Goal: Transaction & Acquisition: Subscribe to service/newsletter

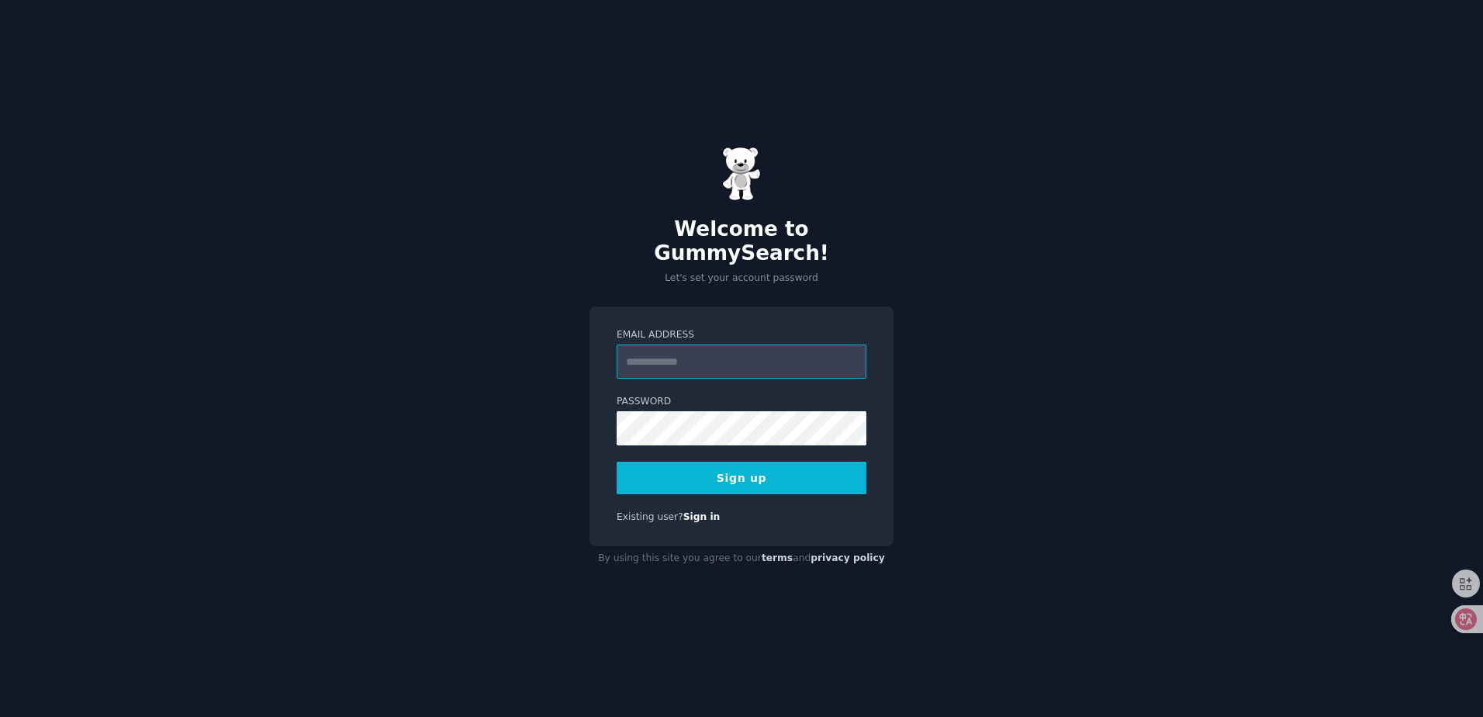
click at [711, 361] on input "Email Address" at bounding box center [742, 361] width 250 height 34
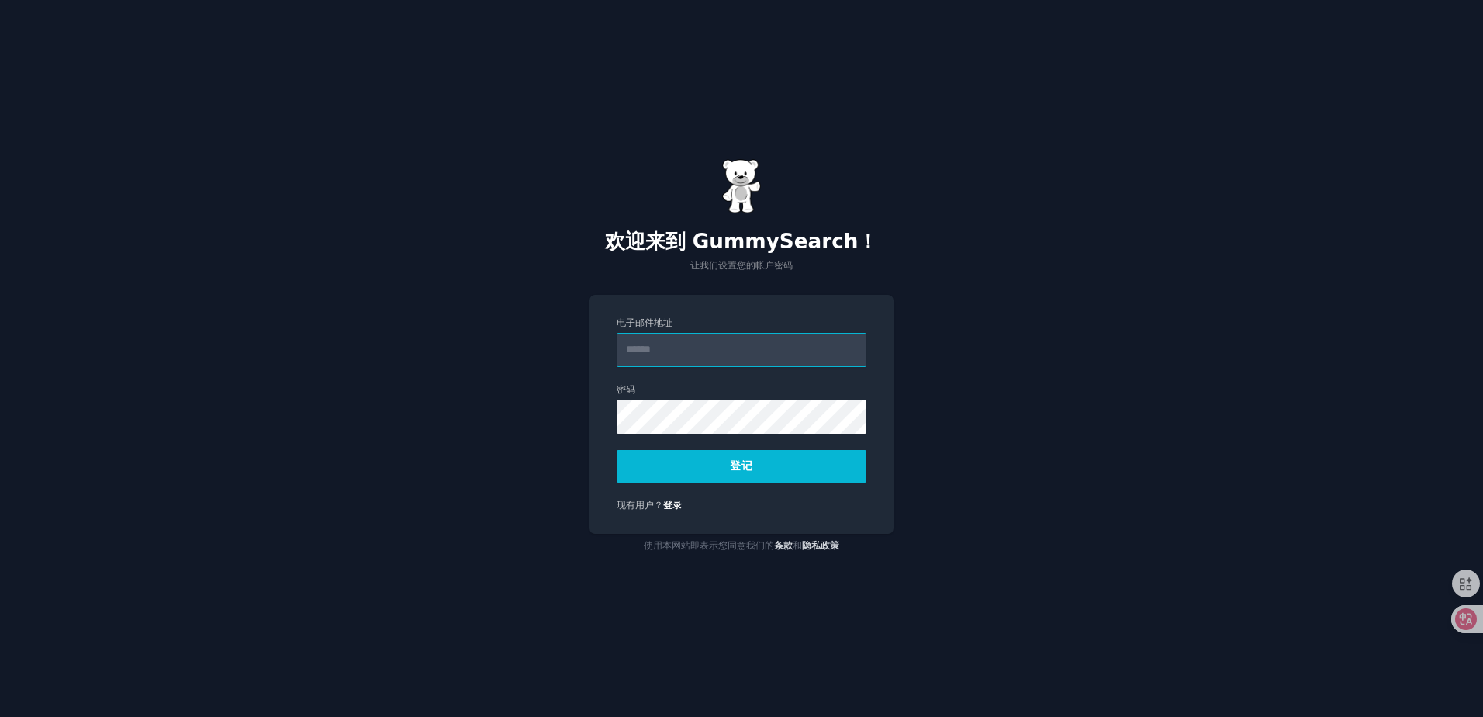
click at [683, 345] on input "电子邮件地址" at bounding box center [742, 350] width 250 height 34
type input "**********"
click at [747, 456] on button "登记" at bounding box center [742, 466] width 250 height 33
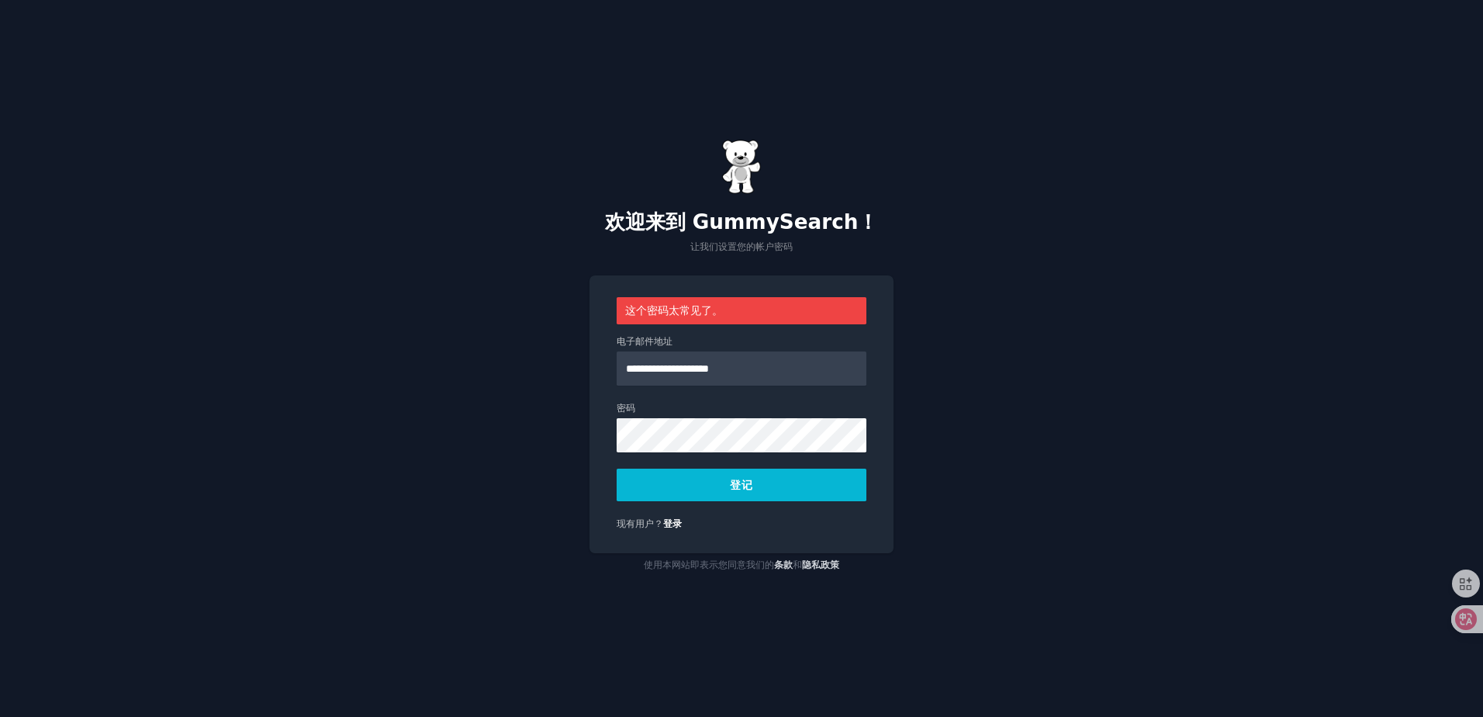
click at [733, 481] on button "登记" at bounding box center [742, 485] width 250 height 33
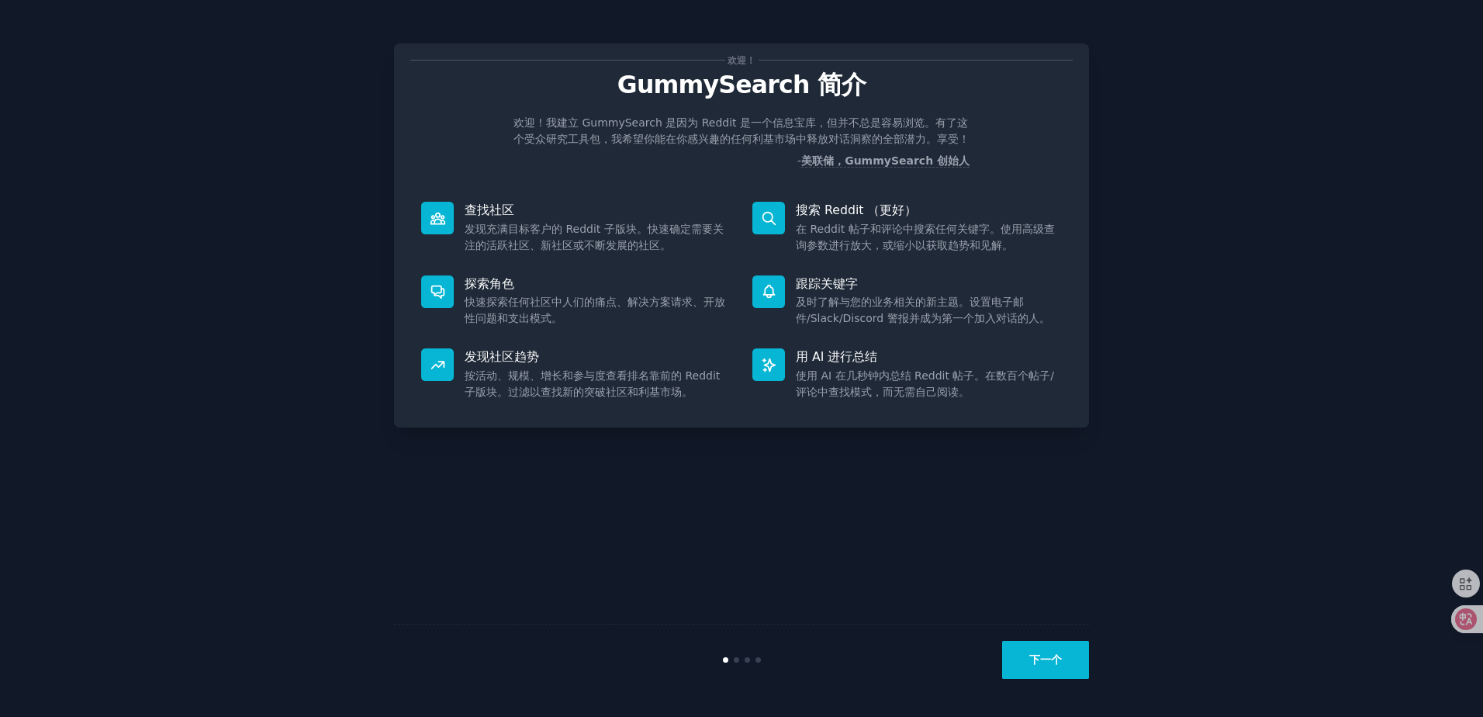
click at [1049, 661] on button "下一个" at bounding box center [1045, 660] width 87 height 38
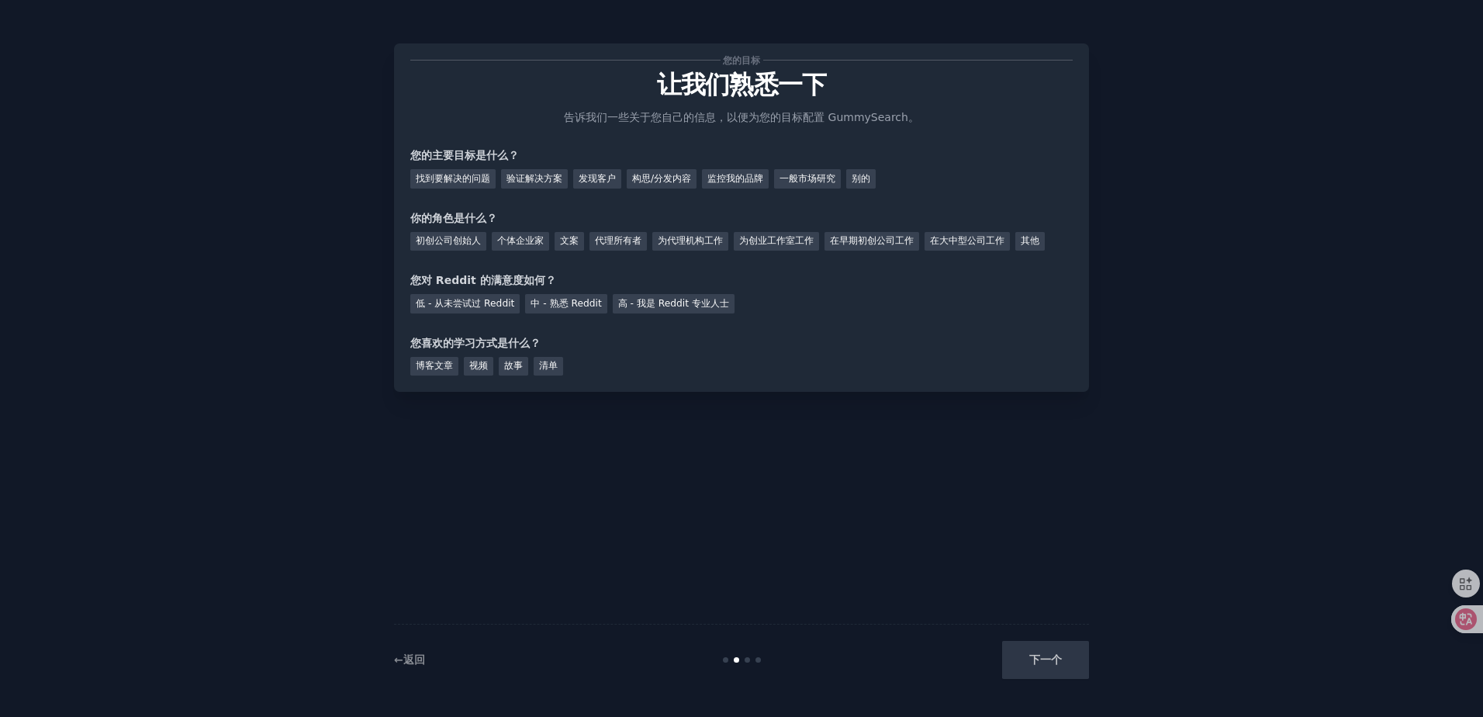
click at [1049, 661] on div "下一个" at bounding box center [973, 660] width 232 height 38
click at [462, 175] on div "找到要解决的问题" at bounding box center [452, 178] width 85 height 19
click at [534, 175] on div "验证解决方案" at bounding box center [534, 178] width 67 height 19
click at [605, 174] on div "发现客户" at bounding box center [597, 178] width 48 height 19
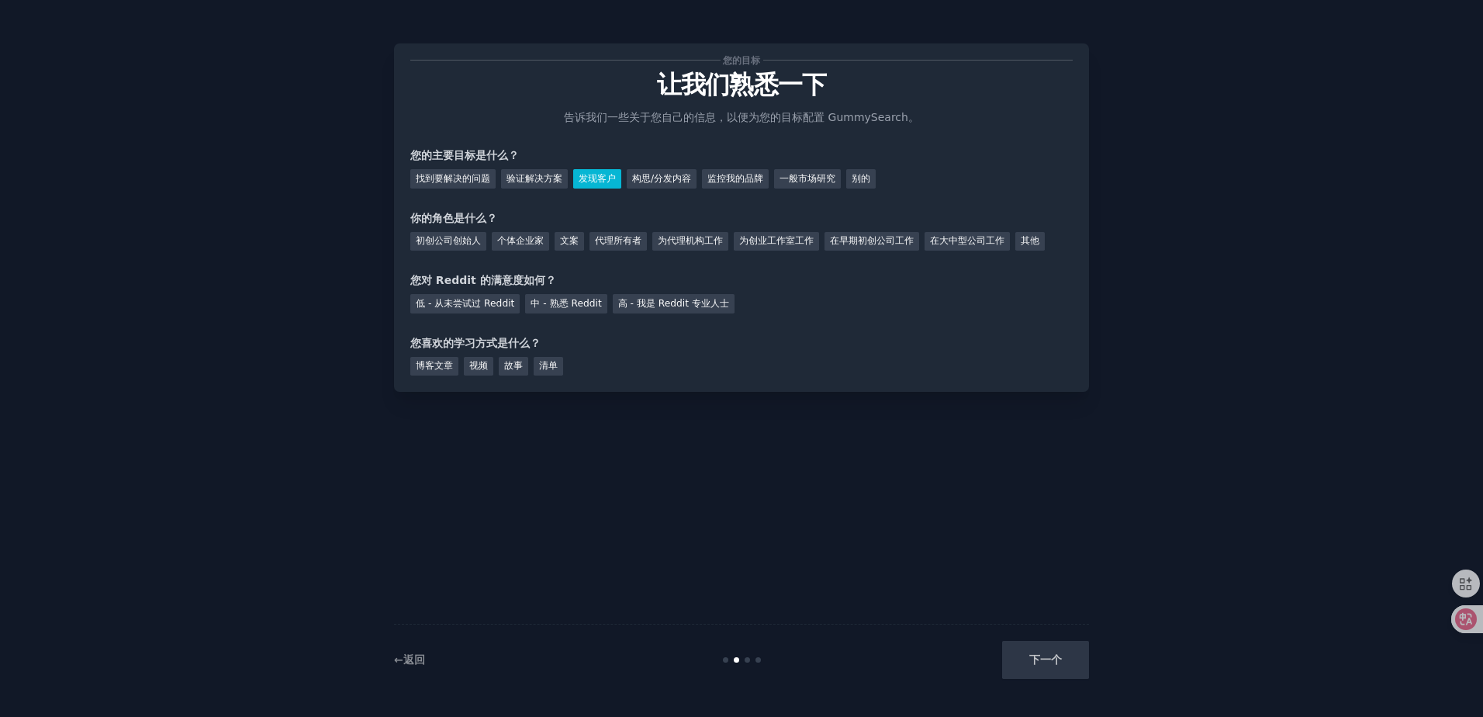
click at [1037, 663] on div "下一个" at bounding box center [973, 660] width 232 height 38
click at [455, 239] on div "初创公司创始人" at bounding box center [448, 241] width 76 height 19
click at [474, 309] on div "低 - 从未尝试过 Reddit" at bounding box center [464, 303] width 109 height 19
click at [448, 365] on div "博客文章" at bounding box center [434, 366] width 48 height 19
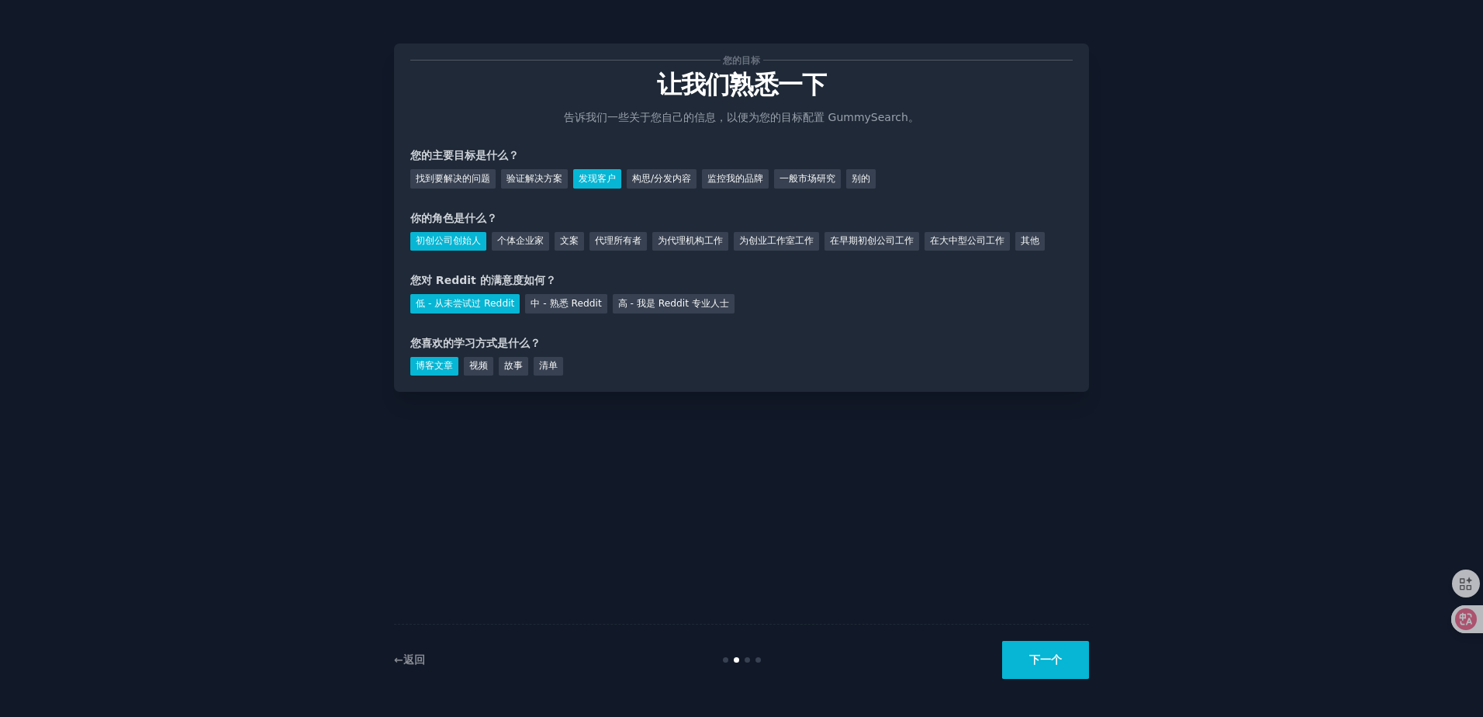
click at [1060, 661] on button "下一个" at bounding box center [1045, 660] width 87 height 38
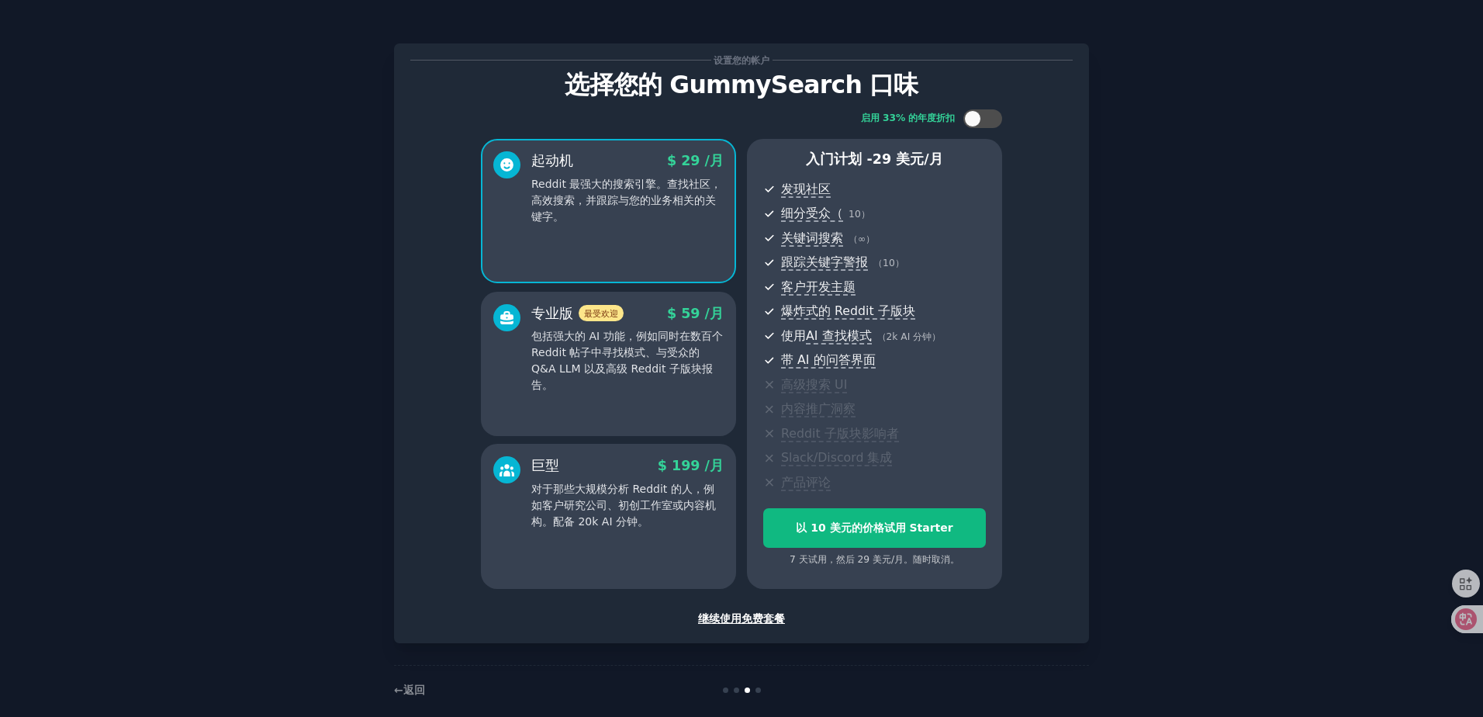
click at [742, 622] on div "继续使用免费套餐" at bounding box center [741, 619] width 662 height 16
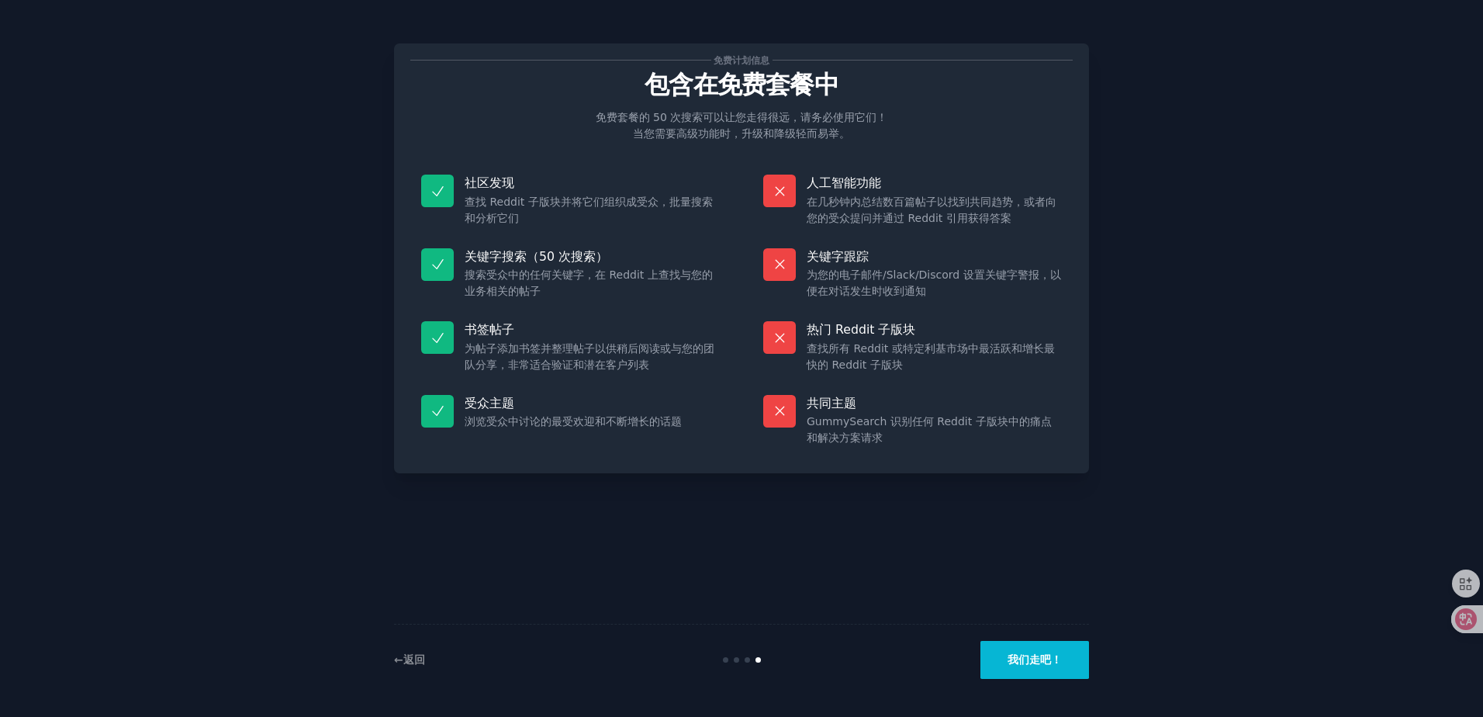
click at [1032, 662] on button "我们走吧！" at bounding box center [1035, 660] width 109 height 38
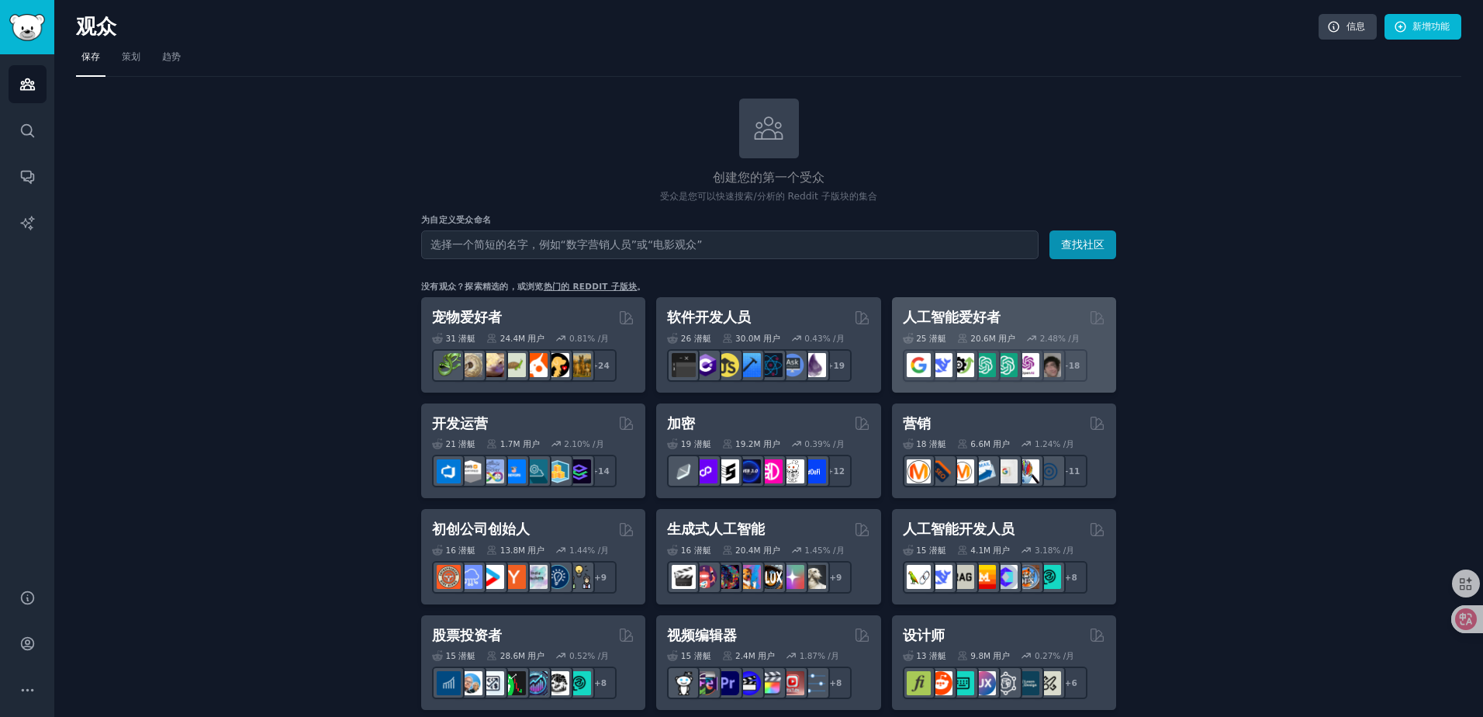
click at [1004, 317] on div "人工智能爱好者" at bounding box center [1004, 317] width 202 height 19
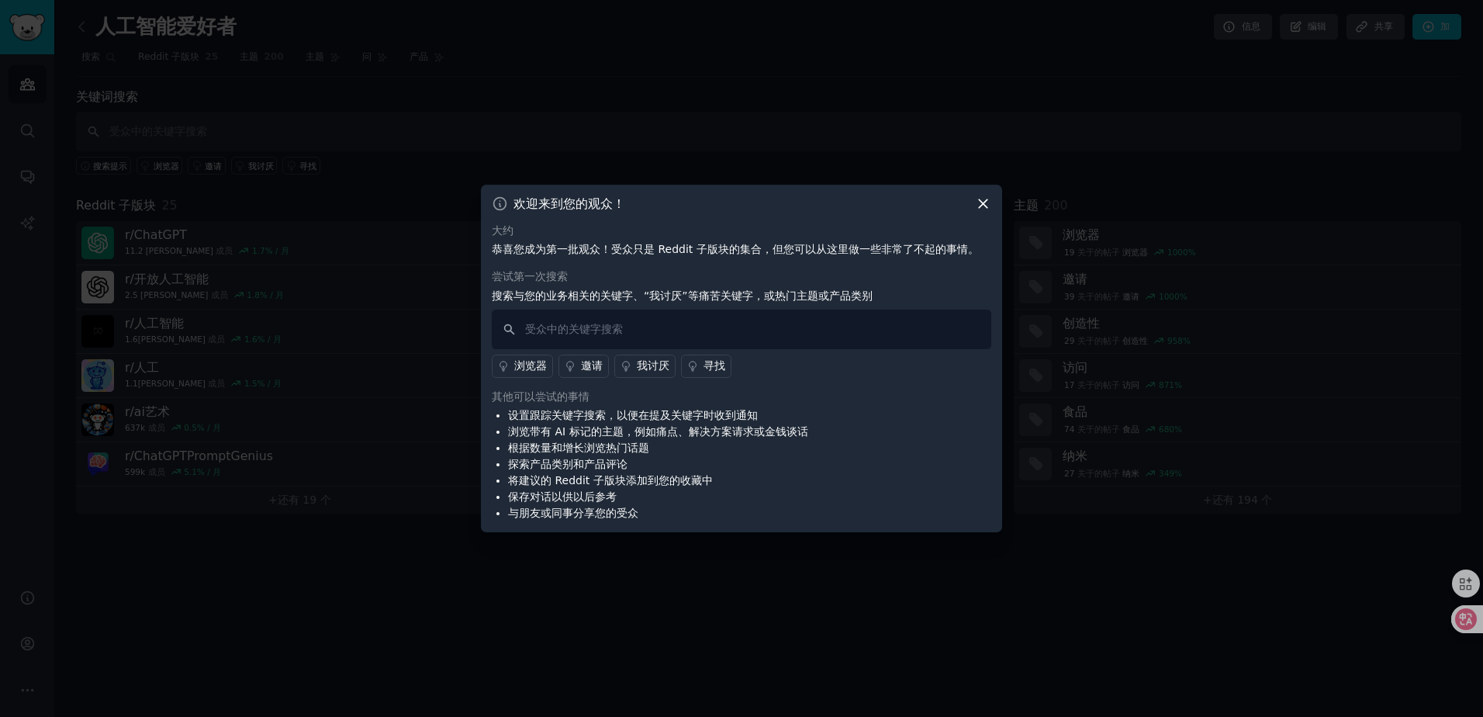
click at [980, 206] on icon at bounding box center [983, 203] width 9 height 9
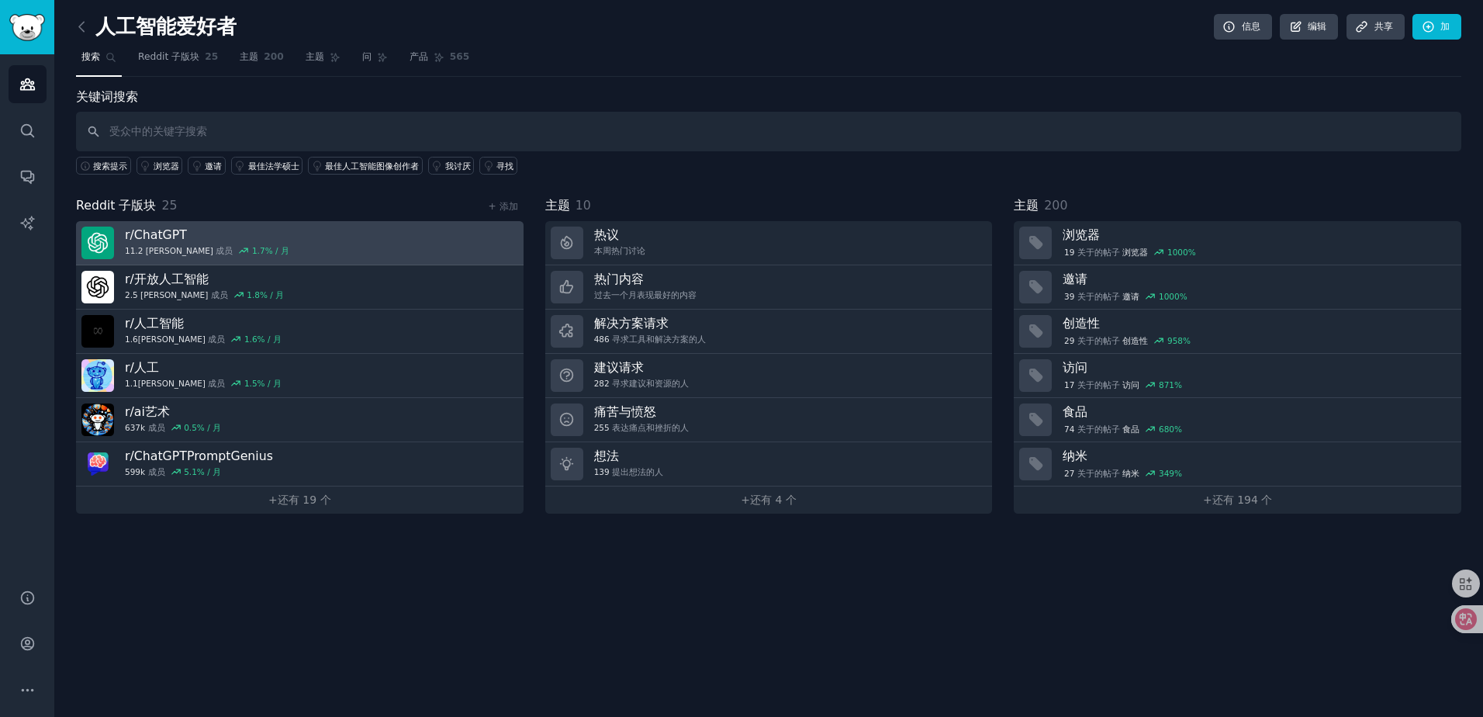
click at [275, 243] on link "r/ ChatGPT 11.2 米 成员 1.7% / 月" at bounding box center [300, 243] width 448 height 44
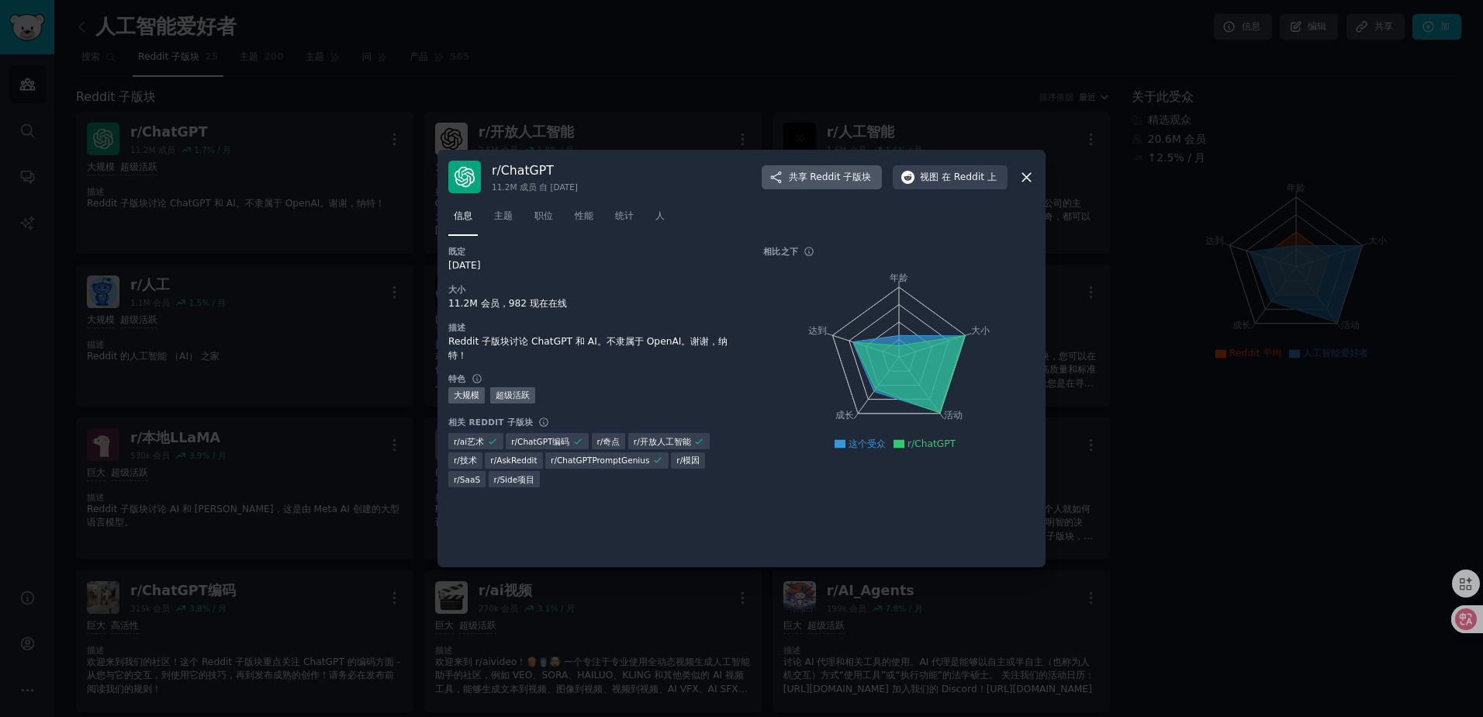
click at [821, 175] on span "Reddit 子版块" at bounding box center [840, 178] width 61 height 14
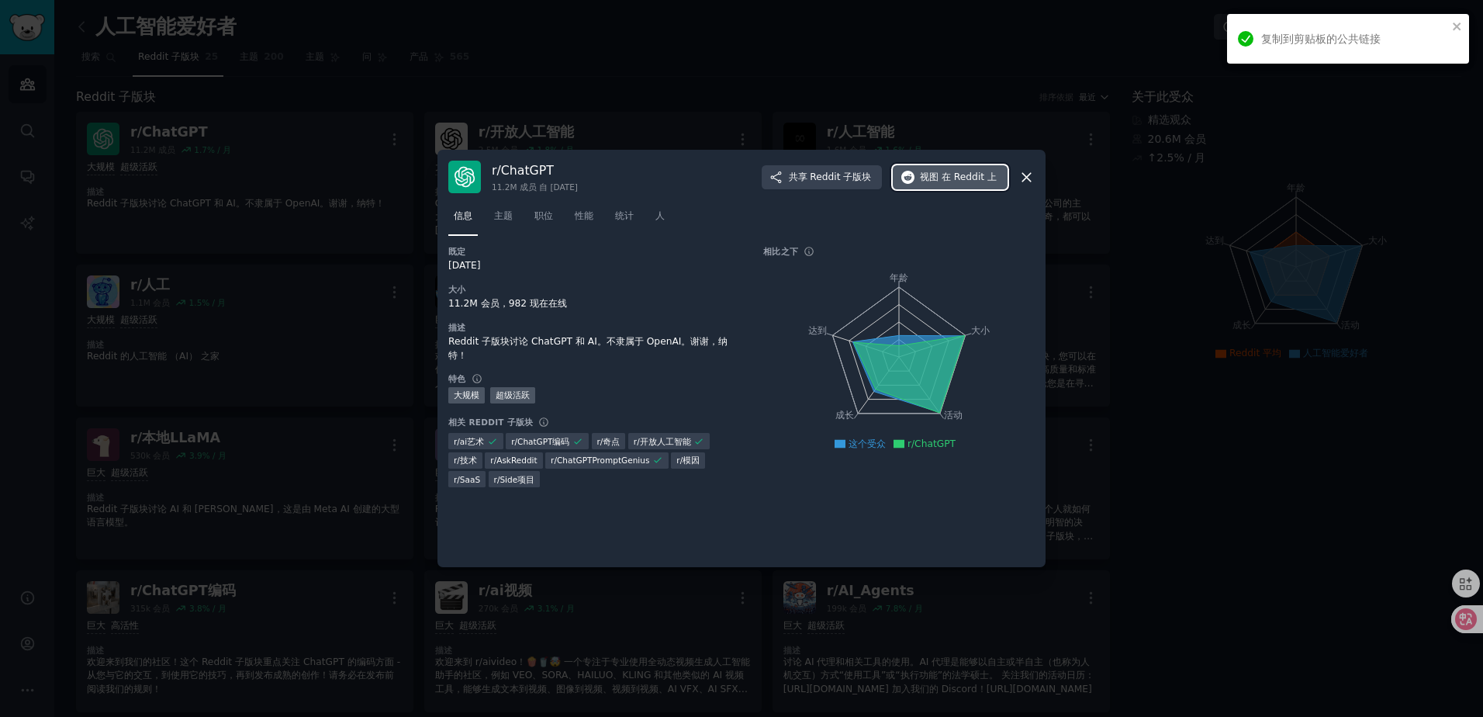
click at [946, 174] on span "在 Reddit 上" at bounding box center [969, 178] width 55 height 14
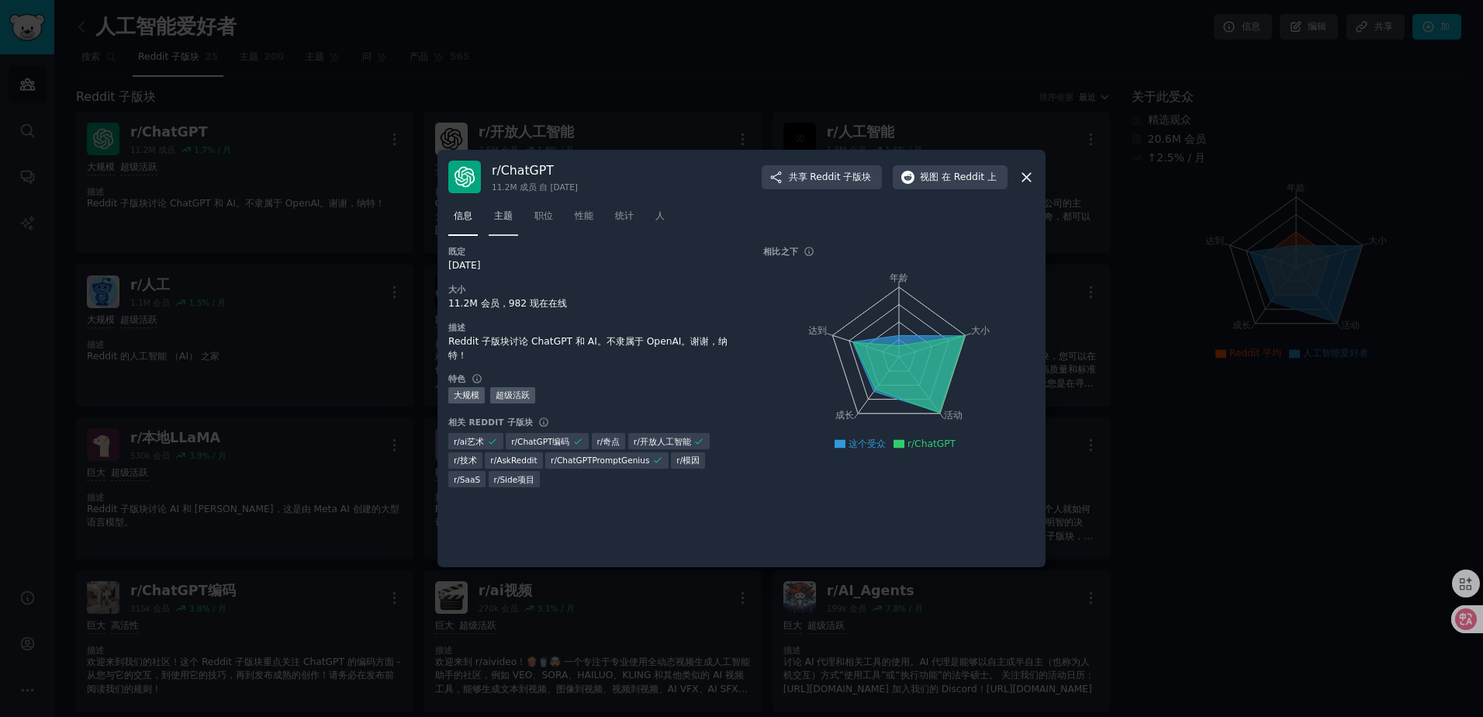
click at [497, 212] on span "主题" at bounding box center [503, 216] width 19 height 14
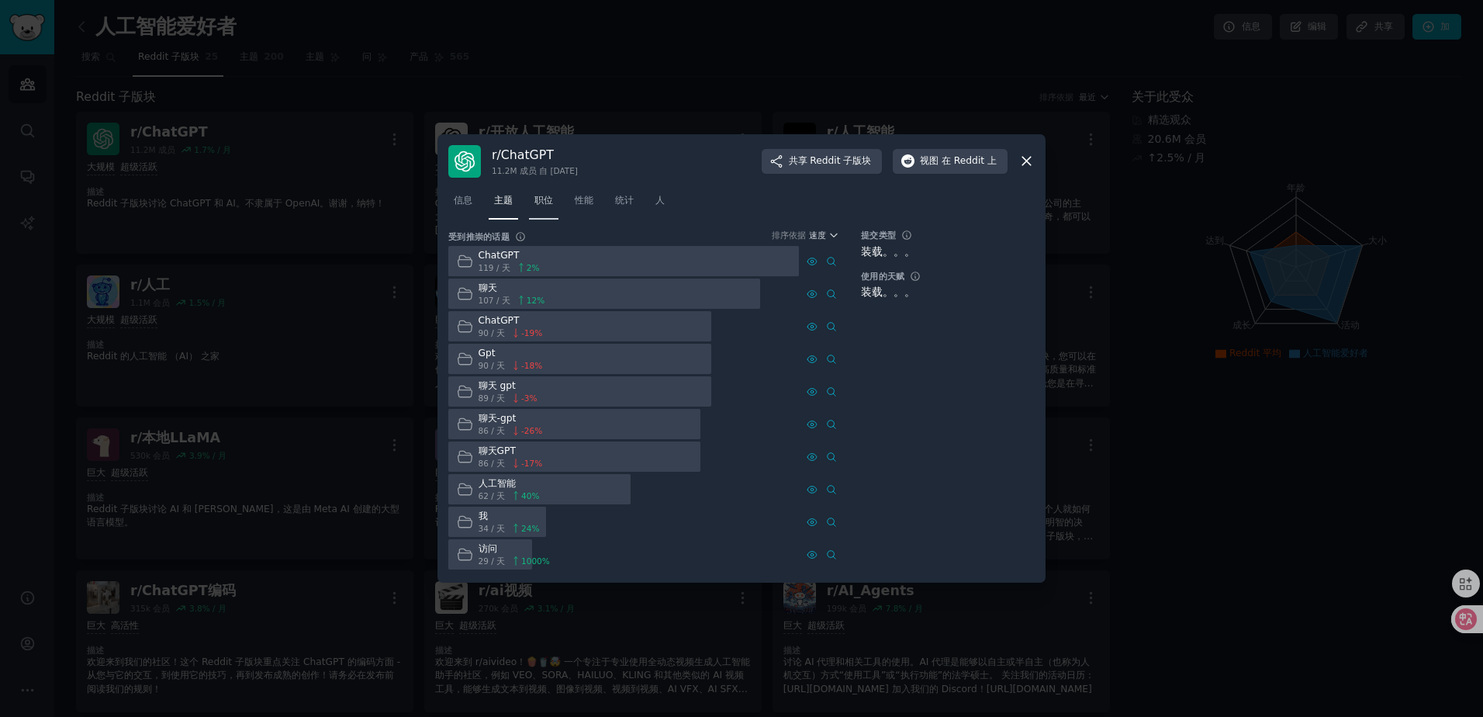
click at [549, 210] on link "职位" at bounding box center [543, 205] width 29 height 32
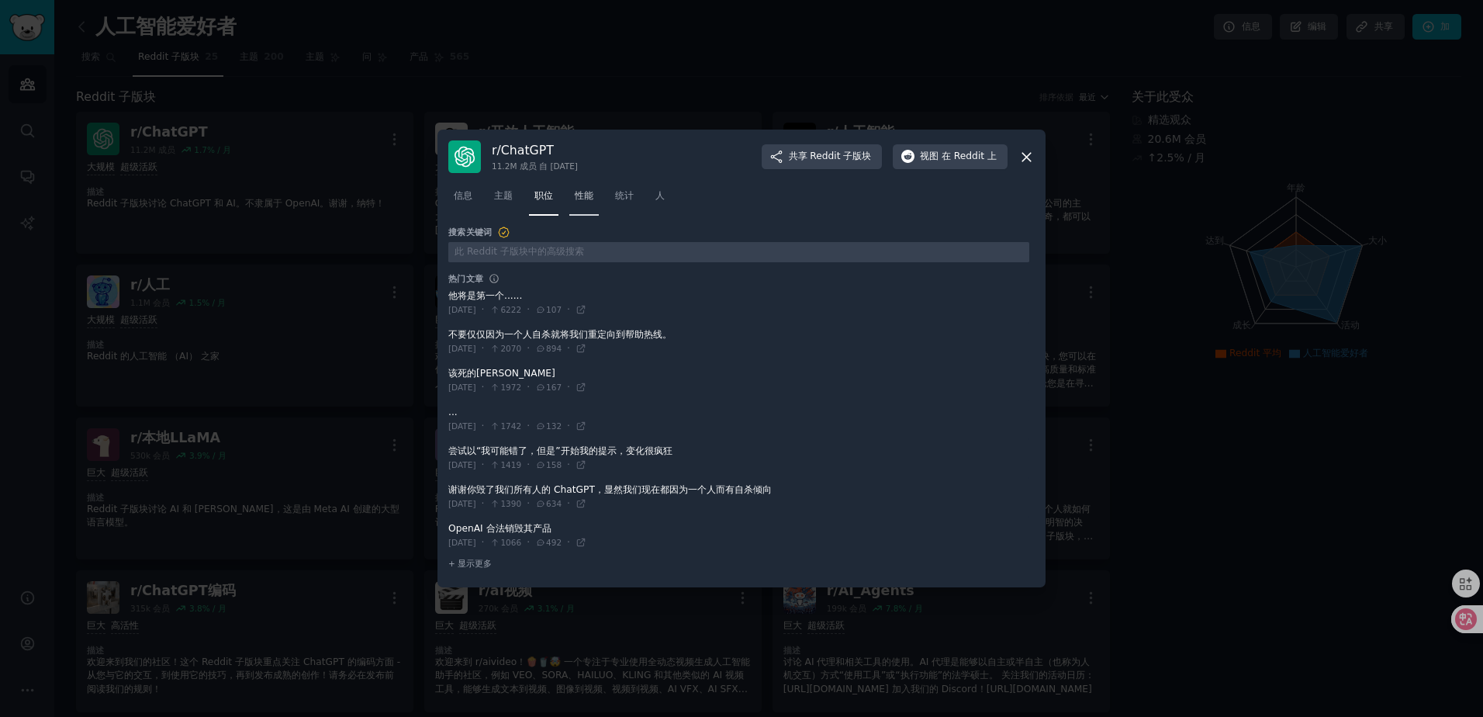
click at [583, 200] on span "性能" at bounding box center [584, 196] width 19 height 14
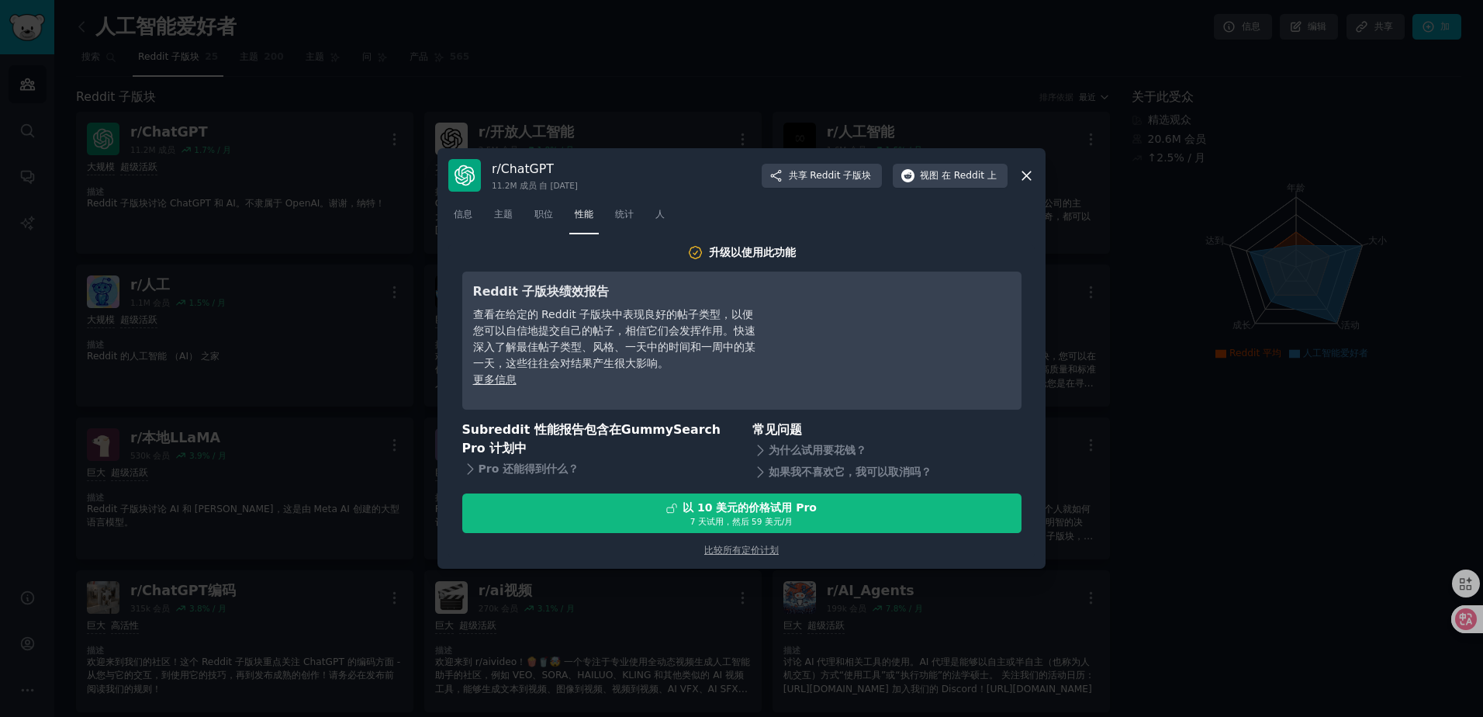
click at [1021, 172] on icon at bounding box center [1027, 176] width 16 height 16
